Goal: Information Seeking & Learning: Find specific page/section

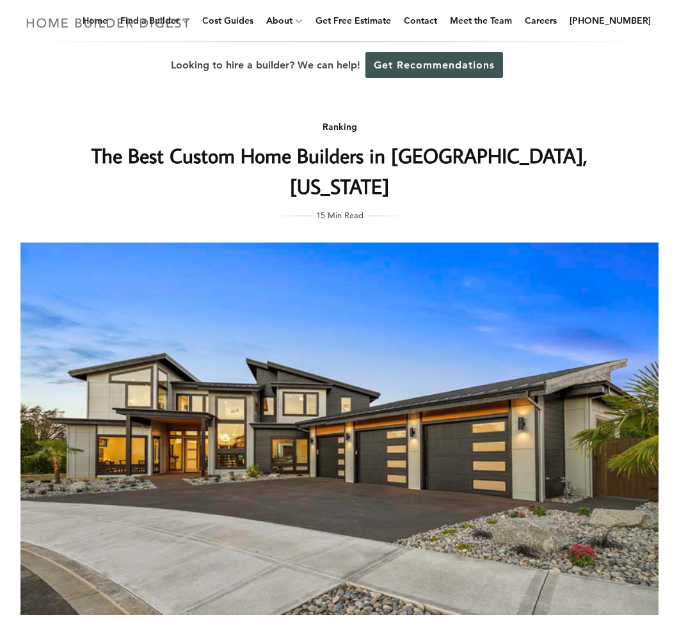
click at [109, 20] on img at bounding box center [108, 22] width 176 height 25
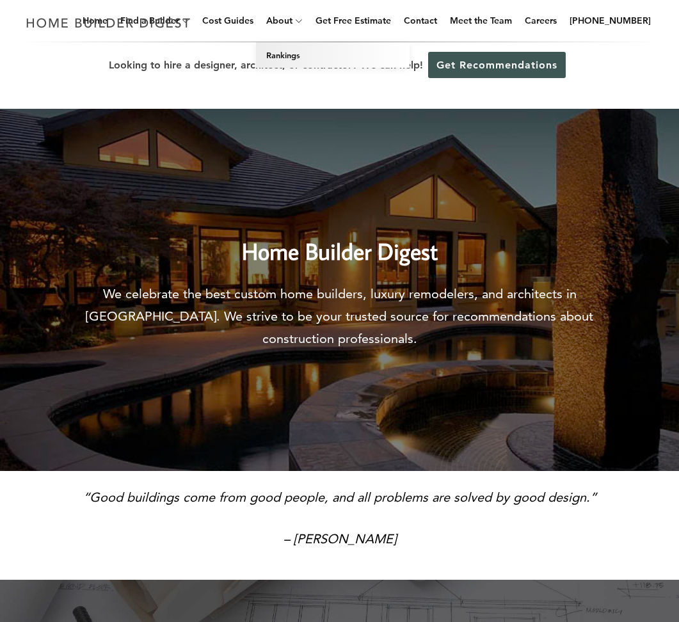
click at [289, 58] on link "Rankings" at bounding box center [333, 55] width 154 height 26
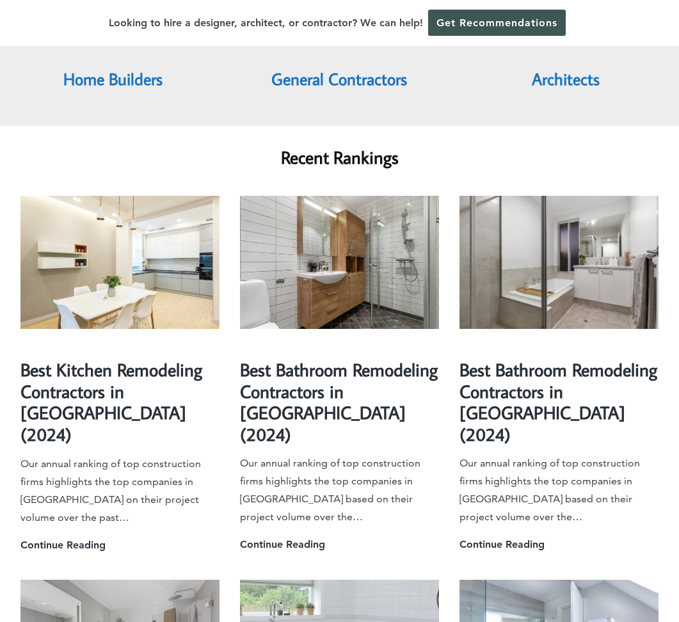
scroll to position [1472, 0]
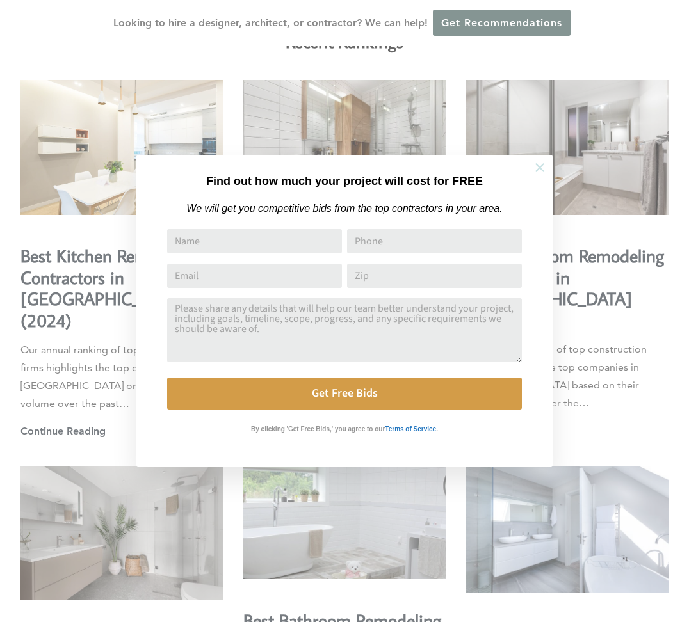
click at [543, 171] on icon at bounding box center [539, 167] width 9 height 9
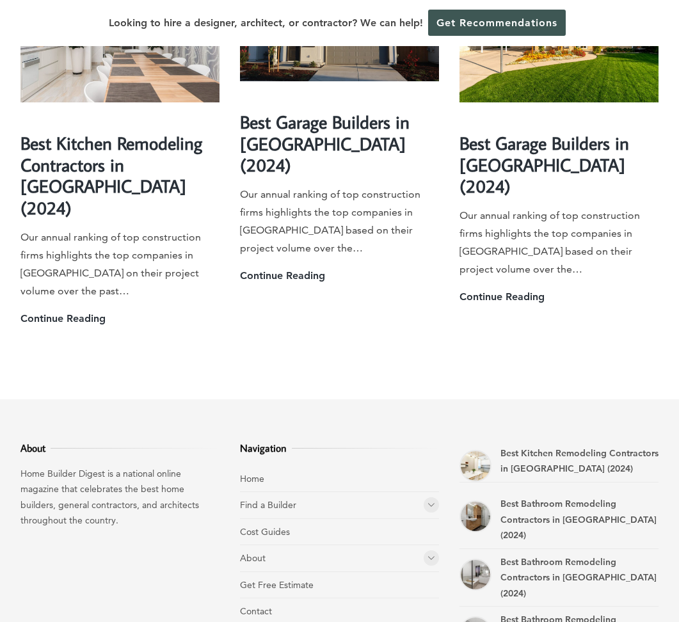
scroll to position [3457, 0]
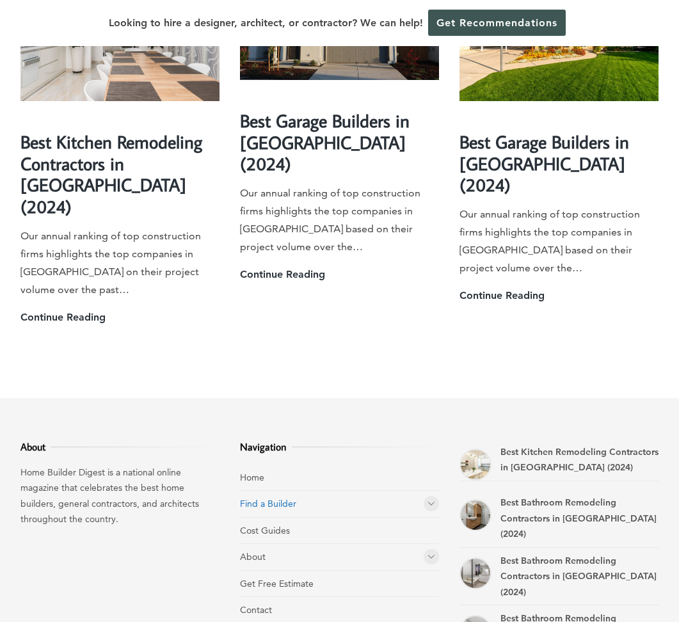
click at [260, 498] on link "Find a Builder" at bounding box center [268, 504] width 56 height 12
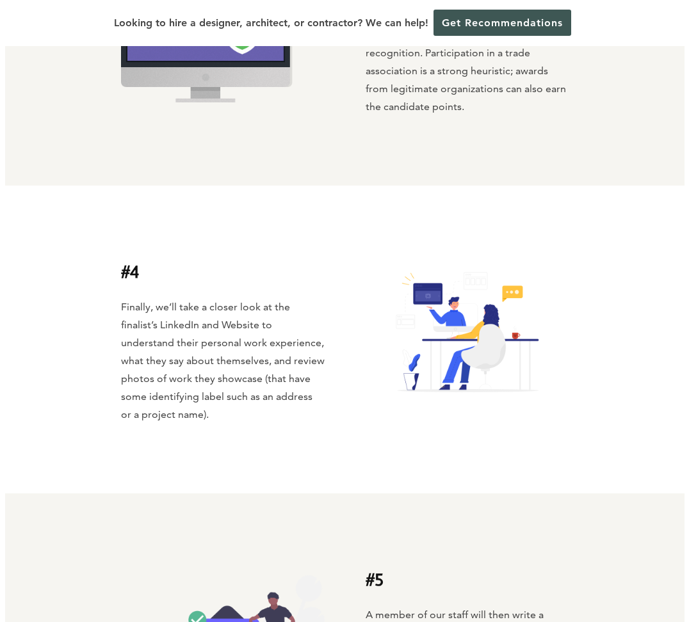
scroll to position [1344, 0]
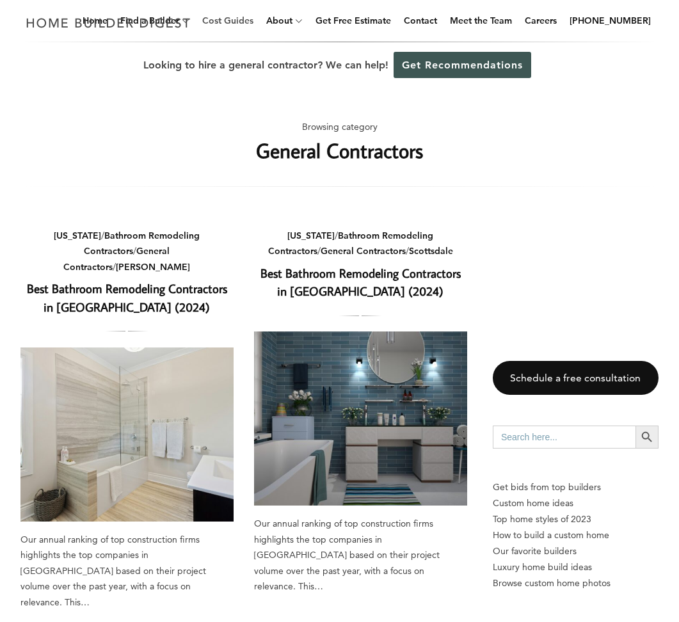
click at [225, 20] on link "Cost Guides" at bounding box center [227, 20] width 61 height 41
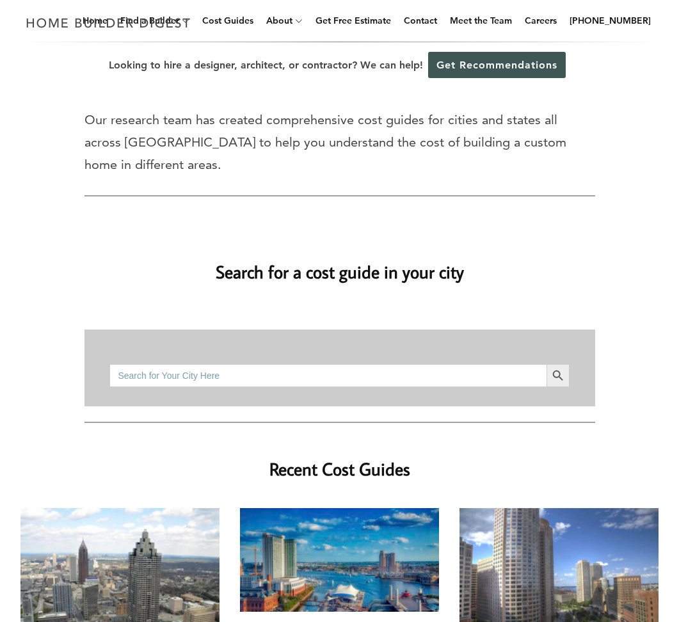
click at [134, 364] on input "Search for:" at bounding box center [327, 375] width 437 height 23
click at [547, 364] on button "Search Button" at bounding box center [558, 375] width 23 height 23
drag, startPoint x: 191, startPoint y: 350, endPoint x: -31, endPoint y: 355, distance: 222.2
type input "r"
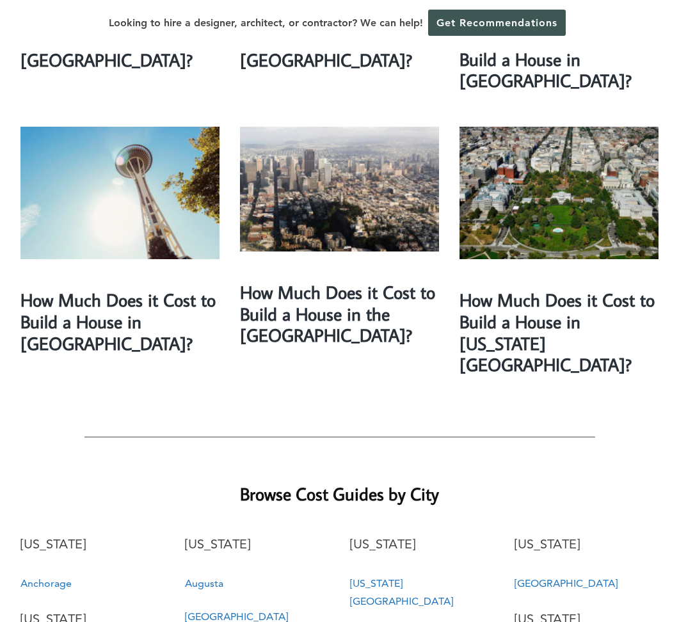
scroll to position [2048, 0]
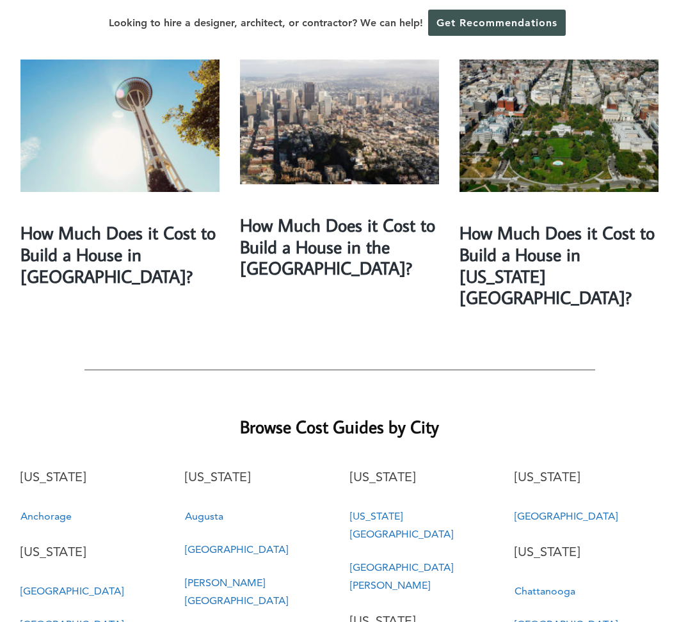
type input "washing"
